Goal: Transaction & Acquisition: Purchase product/service

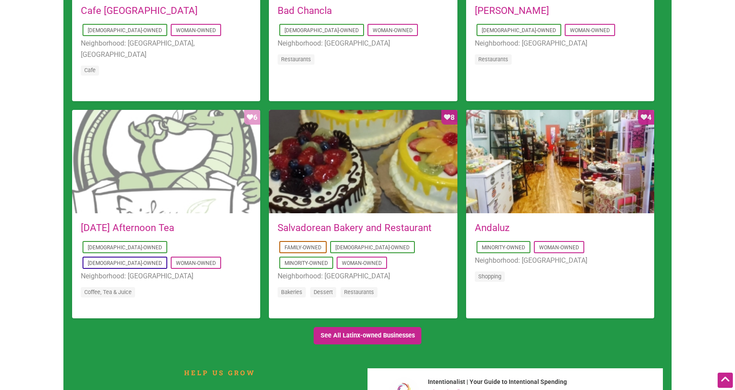
scroll to position [738, 0]
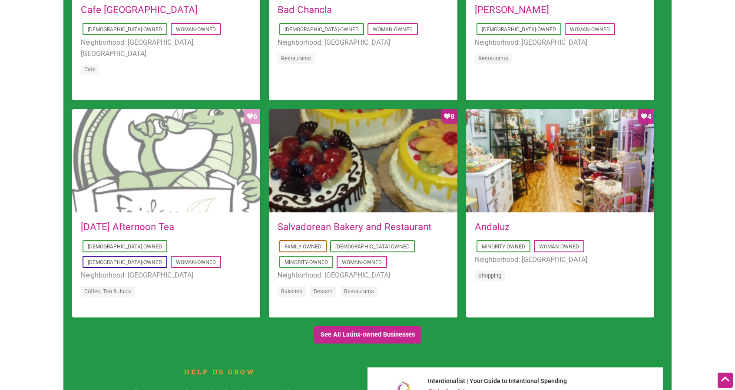
click at [175, 206] on div "Favorite Count 6" at bounding box center [166, 161] width 188 height 104
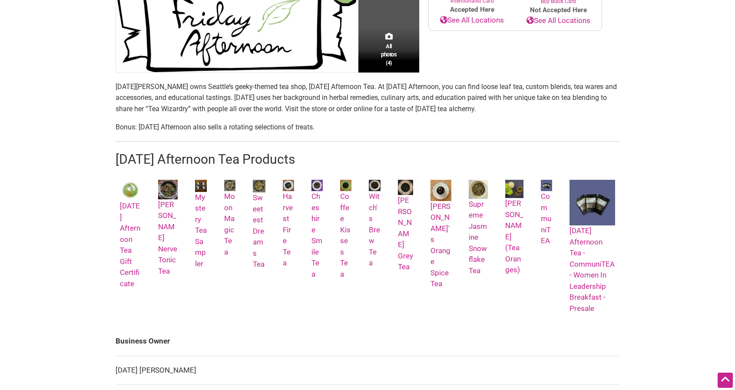
scroll to position [260, 0]
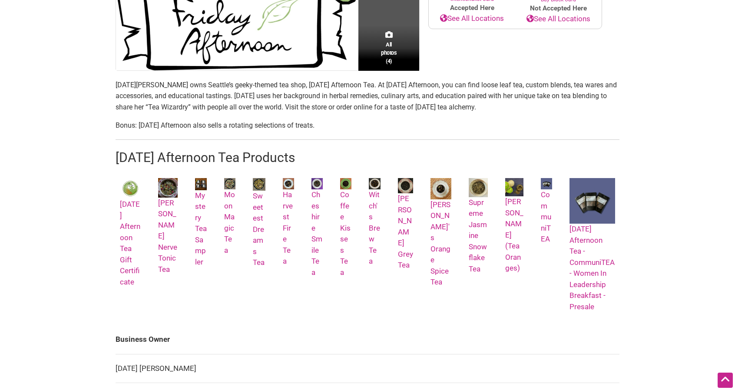
click at [125, 248] on link "[DATE] Afternoon Tea Gift Certificate" at bounding box center [130, 232] width 21 height 108
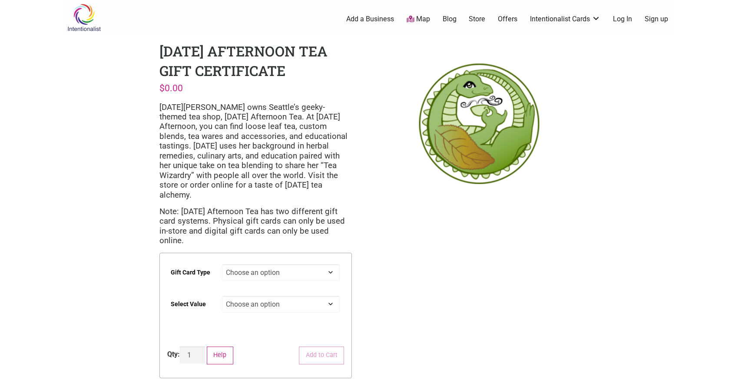
click at [260, 264] on select "Choose an option Digital Physical" at bounding box center [281, 272] width 118 height 17
select select "Physical"
click at [222, 264] on select "Choose an option Digital Physical" at bounding box center [281, 272] width 118 height 17
click at [257, 296] on select "Choose an option $25 $50 $100 $200 $500" at bounding box center [281, 304] width 118 height 17
click at [222, 296] on select "Choose an option $25 $50 $100 $200 $500" at bounding box center [281, 304] width 118 height 17
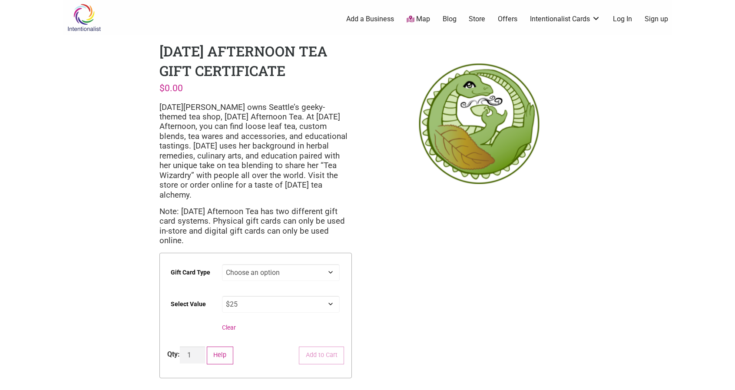
select select "$25"
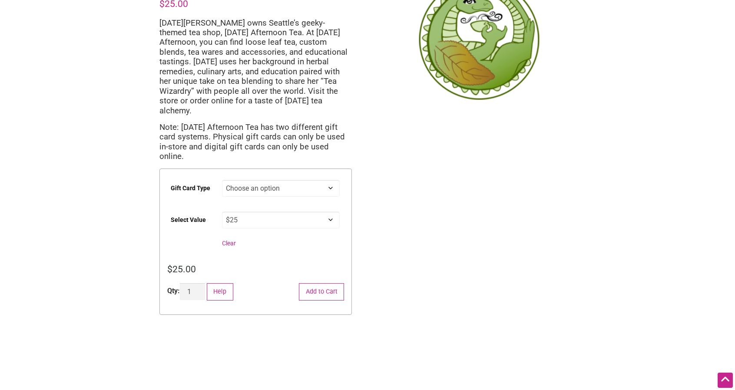
scroll to position [87, 0]
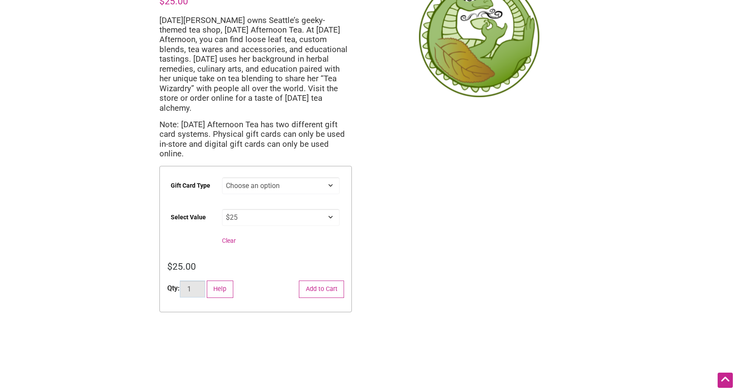
drag, startPoint x: 183, startPoint y: 271, endPoint x: 175, endPoint y: 270, distance: 8.9
click at [180, 280] on input "1" at bounding box center [192, 288] width 25 height 17
type input "5"
click at [139, 267] on div "Intentionalist Spend like it matters 0 Add a Business Map Blog Store Offers Int…" at bounding box center [367, 266] width 608 height 706
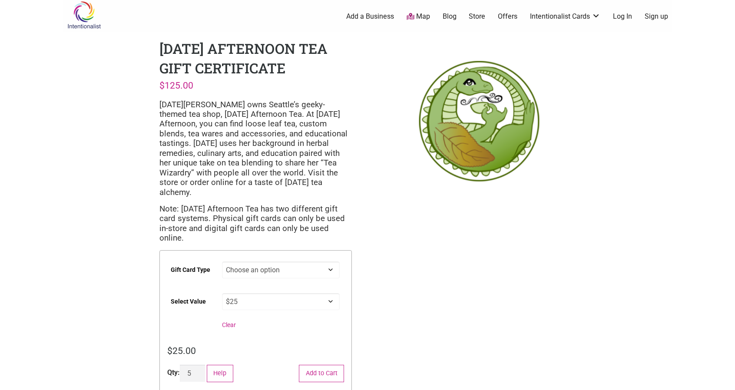
scroll to position [0, 0]
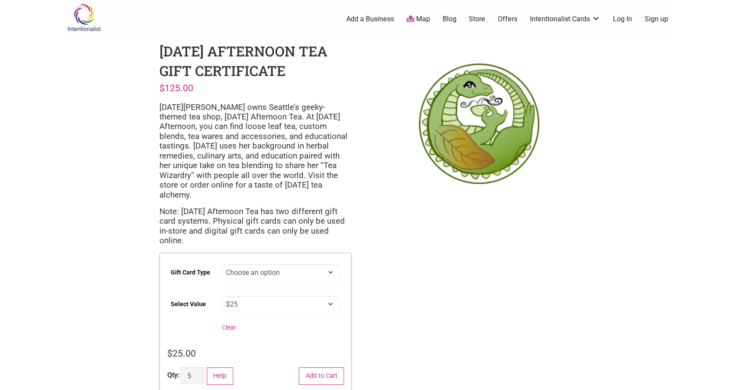
drag, startPoint x: 418, startPoint y: 192, endPoint x: 363, endPoint y: 239, distance: 72.1
click at [363, 237] on div "Intentionalist Spend like it matters 0 Add a Business Map Blog Store Offers Int…" at bounding box center [367, 353] width 608 height 706
click at [321, 367] on button "Add to Cart" at bounding box center [321, 376] width 45 height 18
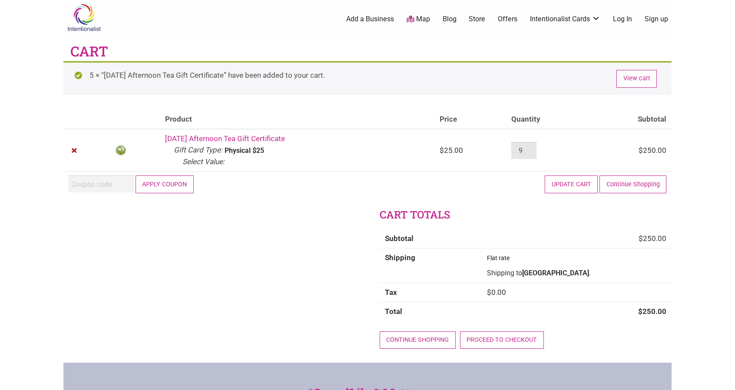
click at [530, 153] on input "9" at bounding box center [523, 150] width 25 height 17
click at [530, 153] on input "8" at bounding box center [523, 150] width 25 height 17
click at [530, 153] on input "7" at bounding box center [523, 150] width 25 height 17
click at [530, 153] on input "6" at bounding box center [523, 150] width 25 height 17
type input "5"
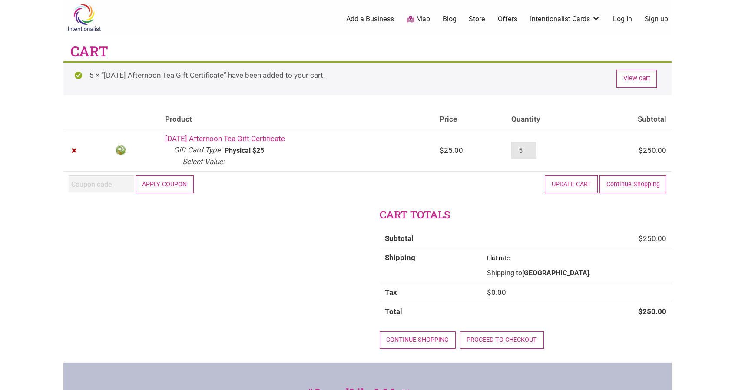
click at [530, 153] on input "5" at bounding box center [523, 150] width 25 height 17
click at [560, 181] on button "Update cart" at bounding box center [570, 184] width 53 height 18
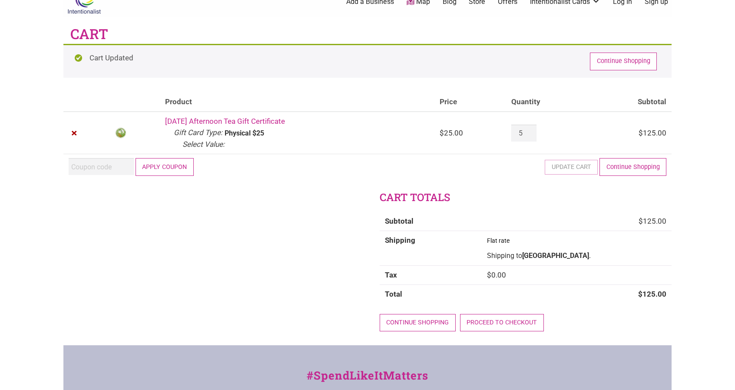
scroll to position [17, 0]
click at [115, 166] on input "Coupon:" at bounding box center [101, 166] width 65 height 17
type input "2025JUNTOS"
click at [148, 165] on button "Apply coupon" at bounding box center [164, 167] width 58 height 18
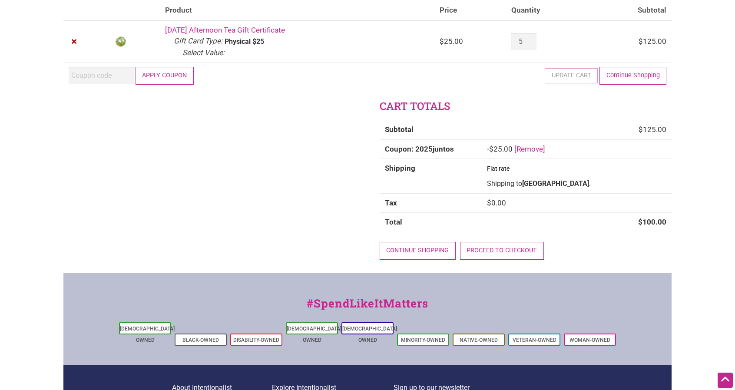
scroll to position [104, 0]
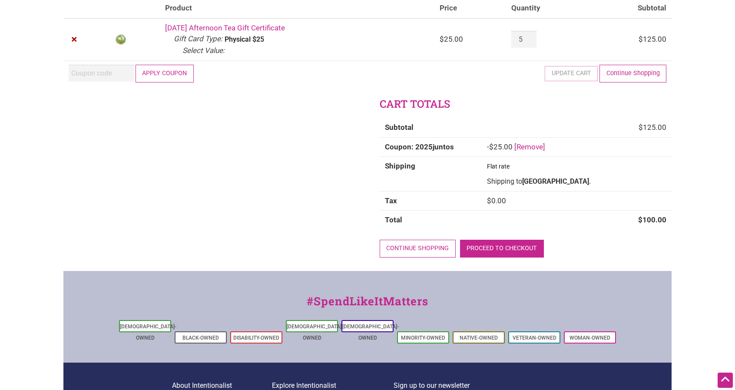
click at [511, 245] on link "Proceed to checkout" at bounding box center [502, 249] width 84 height 18
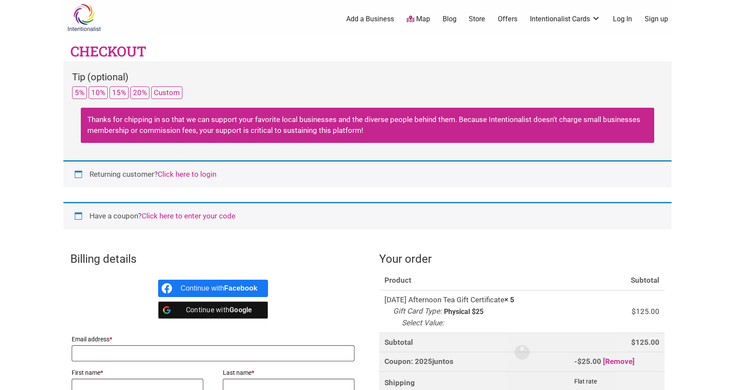
select select "WA"
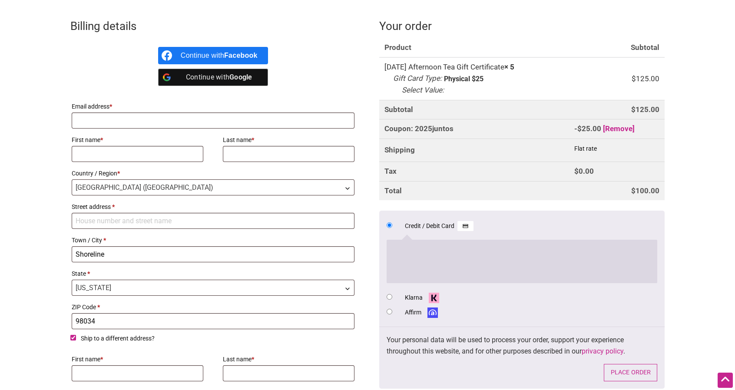
scroll to position [260, 0]
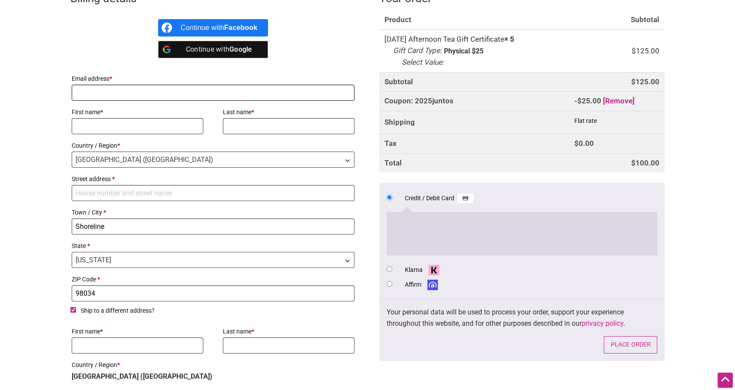
click at [108, 92] on input "Email address *" at bounding box center [213, 93] width 283 height 16
type input "[PERSON_NAME][EMAIL_ADDRESS][DOMAIN_NAME]"
type input "Shawna"
type input "Jacques"
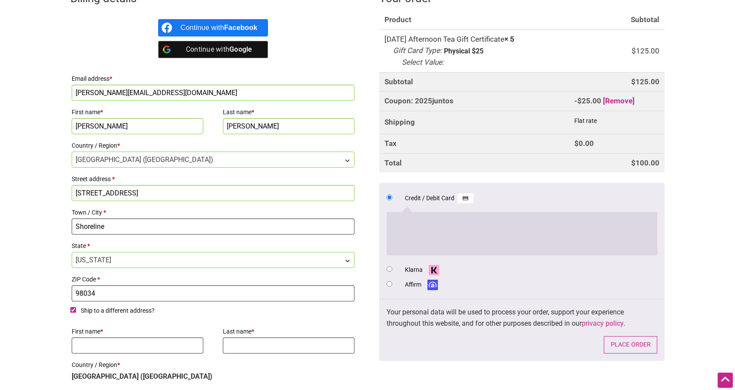
drag, startPoint x: 163, startPoint y: 194, endPoint x: 244, endPoint y: 194, distance: 80.7
click at [244, 194] on input "20221 Aurora Ave N, Apt 311, Apt 311" at bounding box center [213, 193] width 283 height 16
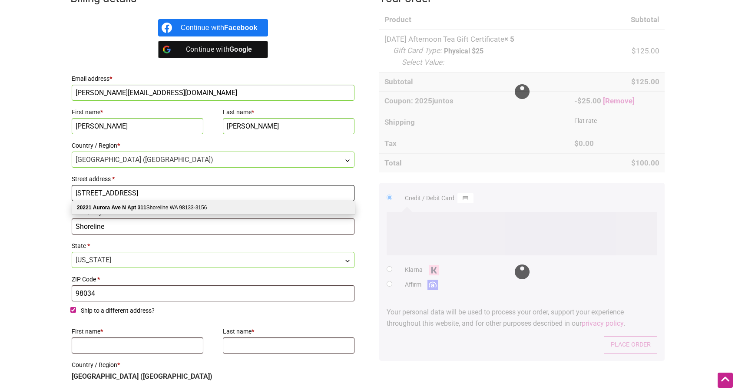
type input "[STREET_ADDRESS]"
click at [168, 296] on input "98034" at bounding box center [213, 293] width 283 height 16
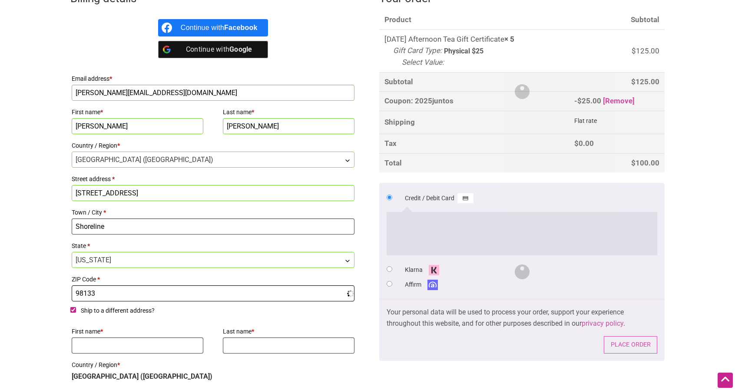
type input "98133"
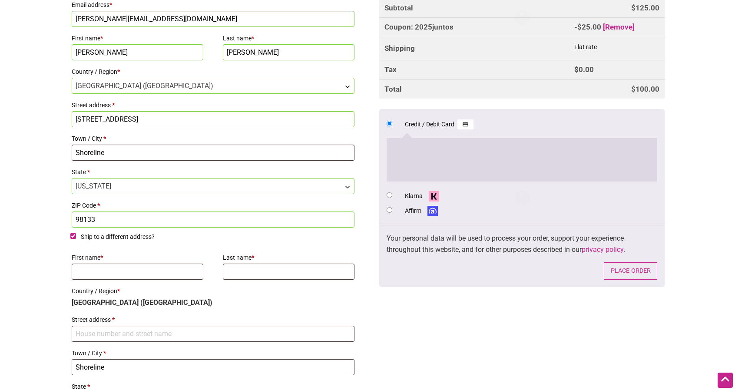
scroll to position [347, 0]
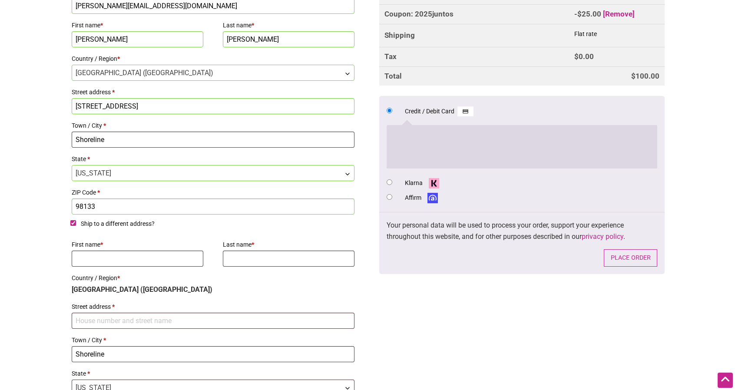
click at [69, 218] on div "Billing details Continue with Facebook Continue with Google Email address * mis…" at bounding box center [367, 168] width 608 height 543
click at [71, 220] on input "Ship to a different address?" at bounding box center [73, 223] width 6 height 6
checkbox input "false"
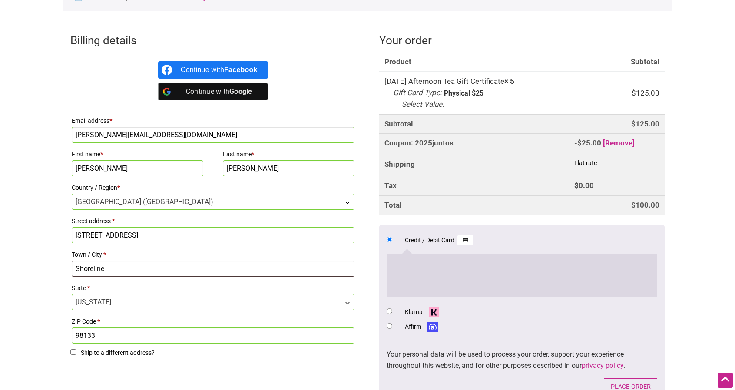
scroll to position [217, 0]
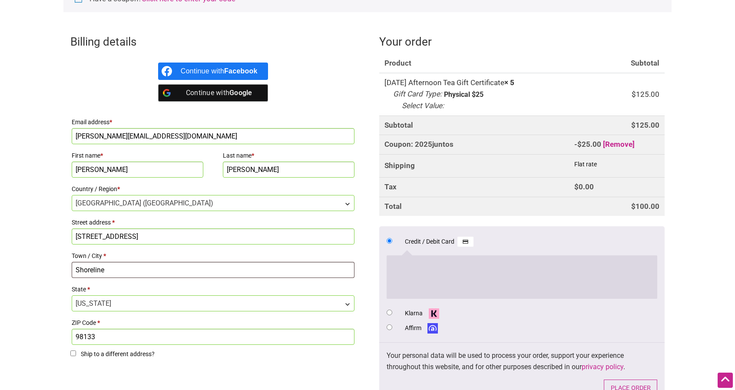
drag, startPoint x: 649, startPoint y: 231, endPoint x: 498, endPoint y: 238, distance: 151.7
drag, startPoint x: 498, startPoint y: 238, endPoint x: 722, endPoint y: 237, distance: 224.0
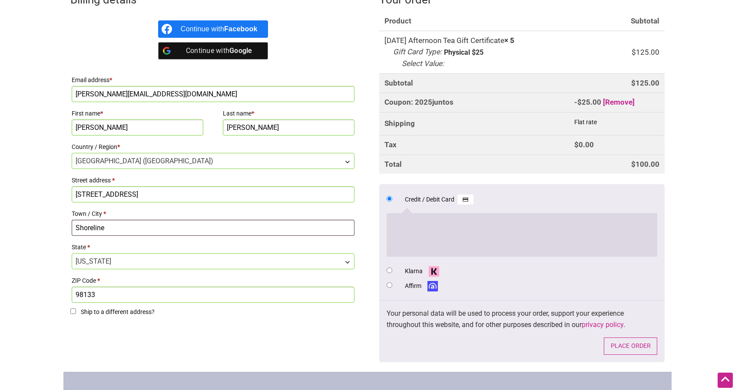
scroll to position [260, 0]
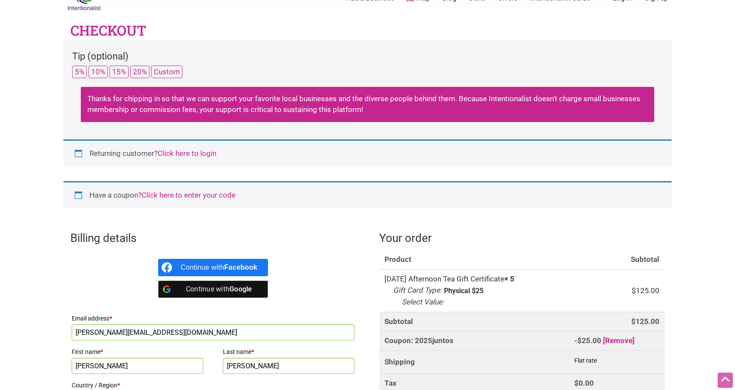
scroll to position [0, 0]
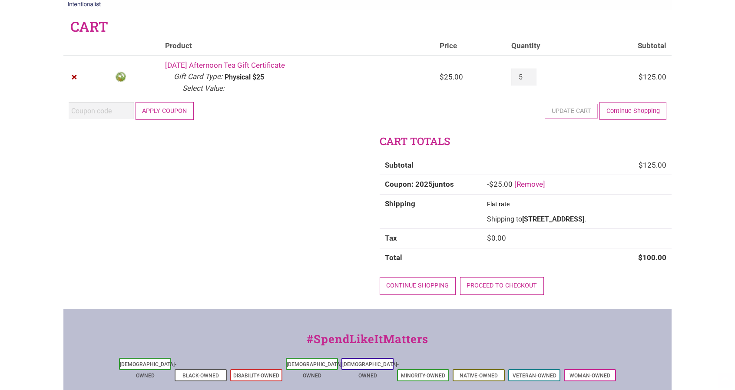
scroll to position [17, 0]
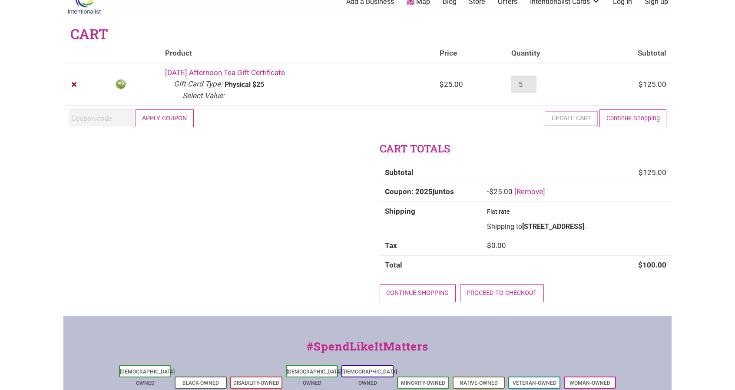
click at [530, 79] on input "5" at bounding box center [523, 84] width 25 height 17
click at [530, 81] on input "6" at bounding box center [523, 84] width 25 height 17
click at [530, 81] on input "7" at bounding box center [523, 84] width 25 height 17
click at [530, 81] on input "8" at bounding box center [523, 84] width 25 height 17
click at [530, 81] on input "9" at bounding box center [523, 84] width 25 height 17
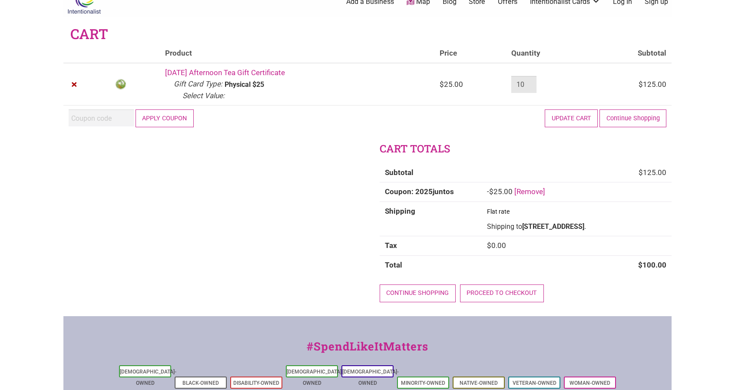
type input "10"
click at [530, 81] on input "10" at bounding box center [523, 84] width 25 height 17
click at [567, 112] on button "Update cart" at bounding box center [570, 118] width 53 height 18
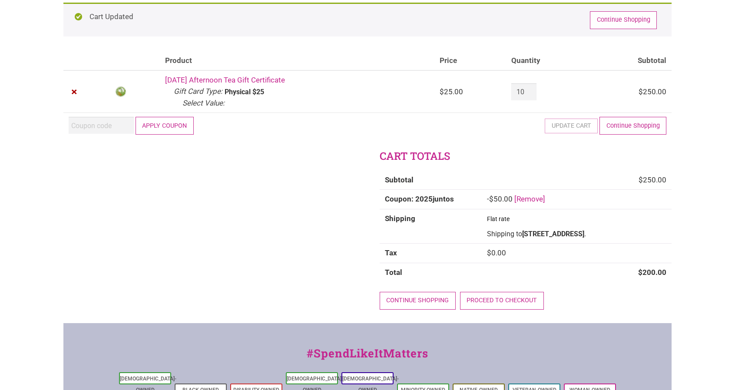
scroll to position [61, 0]
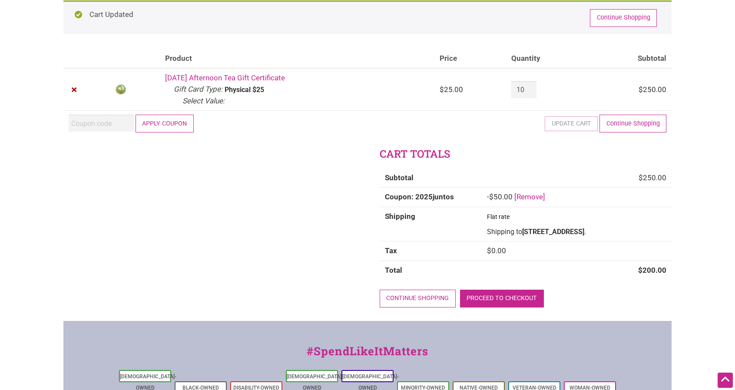
click at [482, 306] on link "Proceed to checkout" at bounding box center [502, 299] width 84 height 18
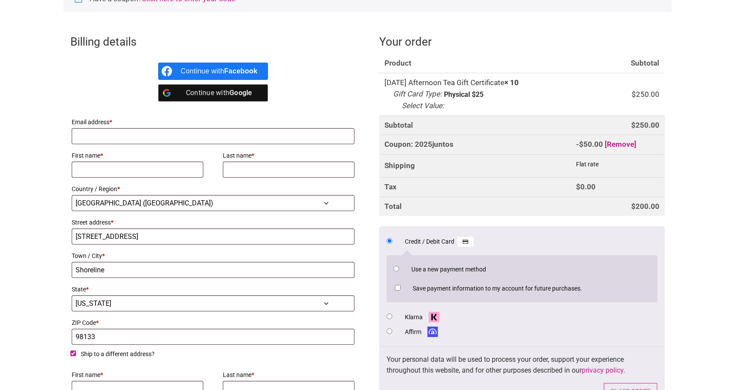
select select "US"
select select "WA"
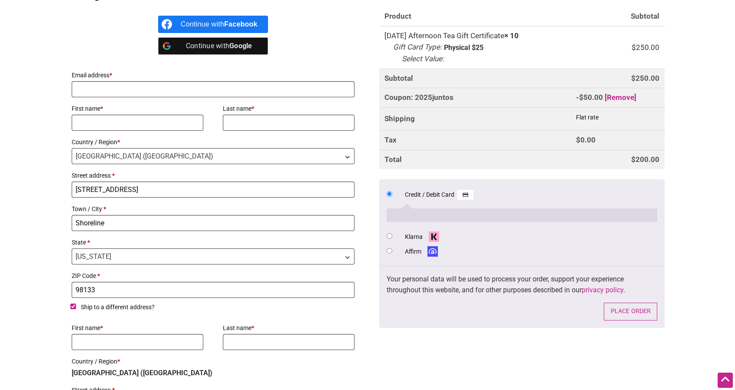
scroll to position [260, 0]
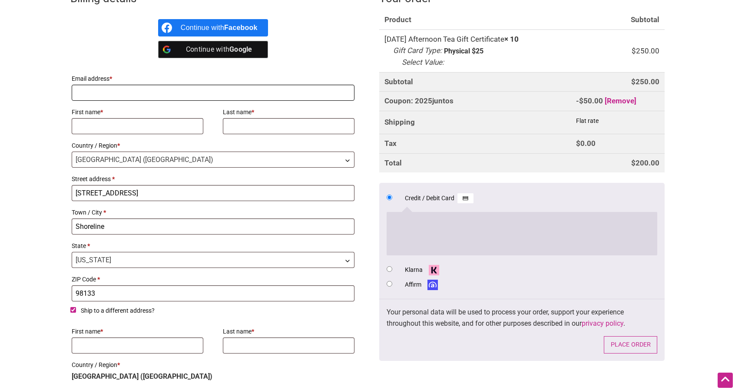
click at [97, 96] on input "Email address *" at bounding box center [213, 93] width 283 height 16
type input "[PERSON_NAME][EMAIL_ADDRESS][DOMAIN_NAME]"
type input "Shawna"
type input "Jacques"
click at [72, 308] on input "Ship to a different address?" at bounding box center [73, 310] width 6 height 6
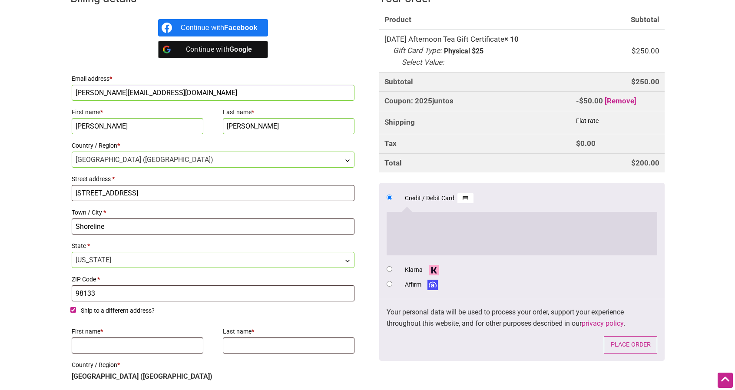
checkbox input "false"
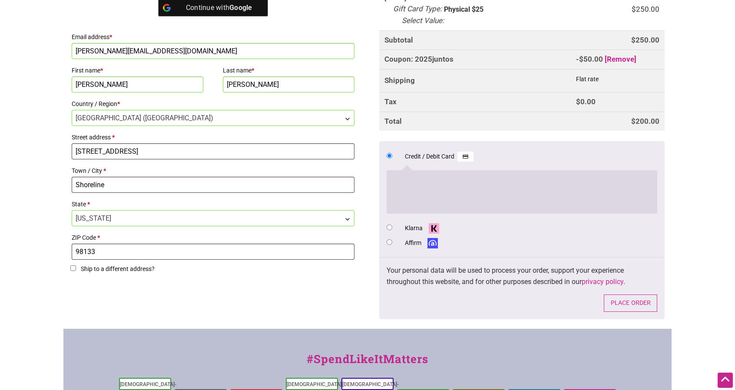
scroll to position [304, 0]
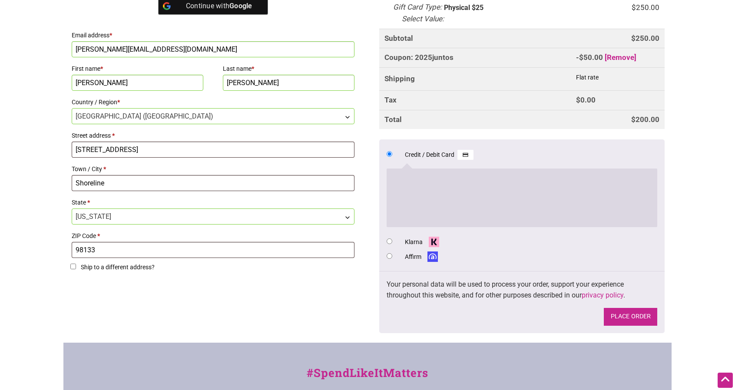
click at [617, 315] on button "Place order" at bounding box center [629, 317] width 53 height 18
